Goal: Task Accomplishment & Management: Use online tool/utility

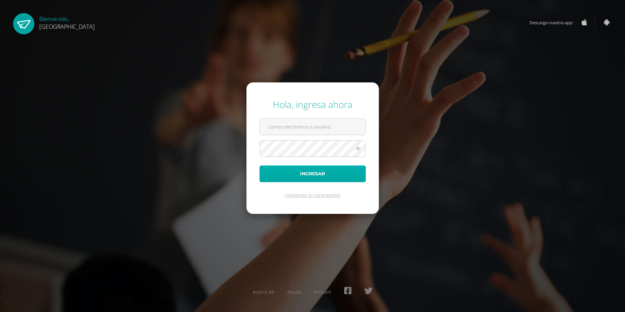
type input "2019294@colegiobelga.edu.gt"
click at [343, 170] on button "Ingresar" at bounding box center [312, 173] width 106 height 17
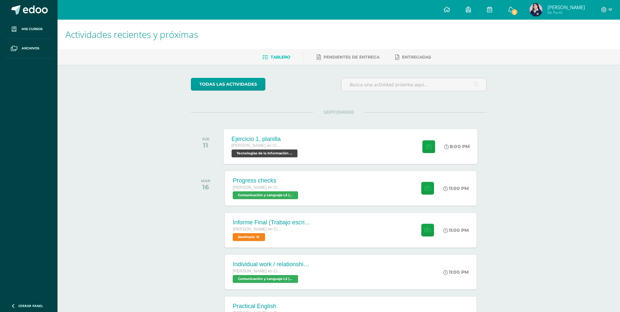
click at [245, 140] on div "Ejercicio 1, planilla" at bounding box center [266, 138] width 68 height 7
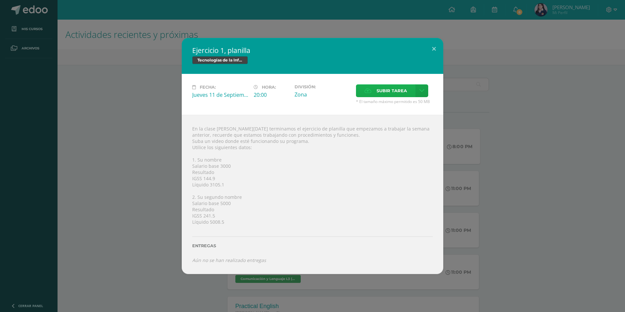
click at [365, 92] on icon at bounding box center [367, 91] width 7 height 4
click at [0, 0] on input "Subir tarea" at bounding box center [0, 0] width 0 height 0
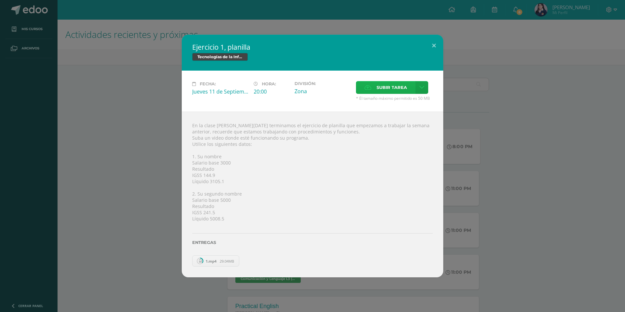
click at [379, 89] on span "Subir tarea" at bounding box center [391, 87] width 30 height 12
click at [0, 0] on input "Subir tarea" at bounding box center [0, 0] width 0 height 0
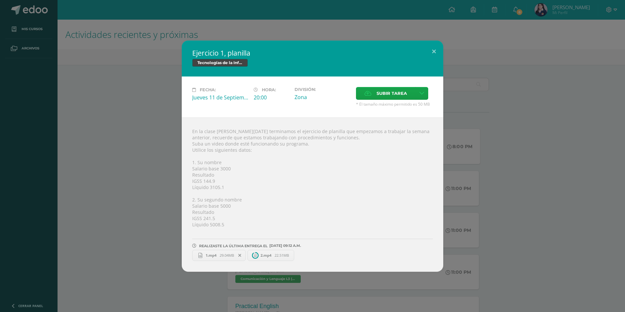
click at [212, 256] on span "1.mp4" at bounding box center [210, 255] width 17 height 5
click at [435, 50] on button at bounding box center [433, 52] width 19 height 22
